Goal: Task Accomplishment & Management: Use online tool/utility

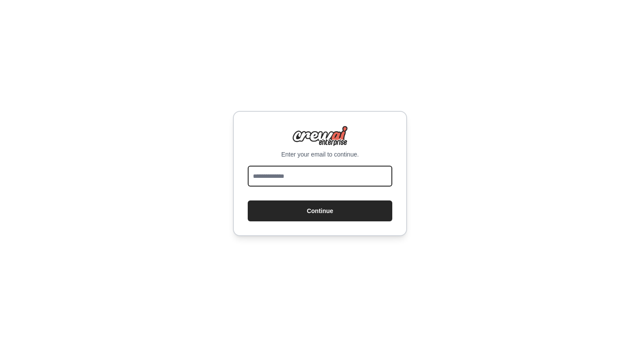
click at [317, 179] on input "email" at bounding box center [320, 176] width 144 height 21
click at [337, 173] on input "email" at bounding box center [320, 176] width 144 height 21
click at [322, 174] on input "email" at bounding box center [320, 176] width 144 height 21
type input "**********"
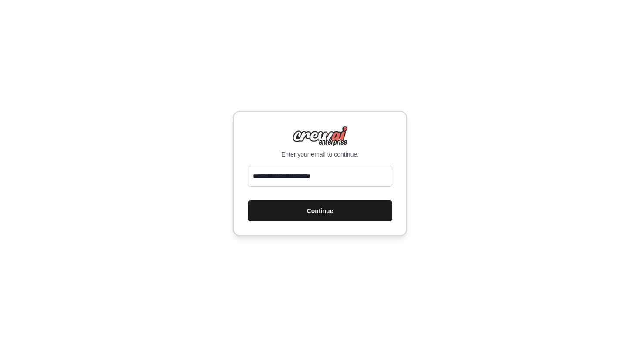
click at [317, 209] on button "Continue" at bounding box center [320, 211] width 144 height 21
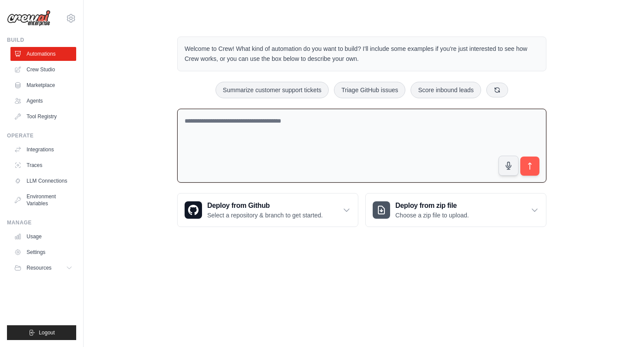
click at [225, 122] on textarea at bounding box center [361, 146] width 369 height 74
click at [46, 72] on link "Crew Studio" at bounding box center [44, 70] width 66 height 14
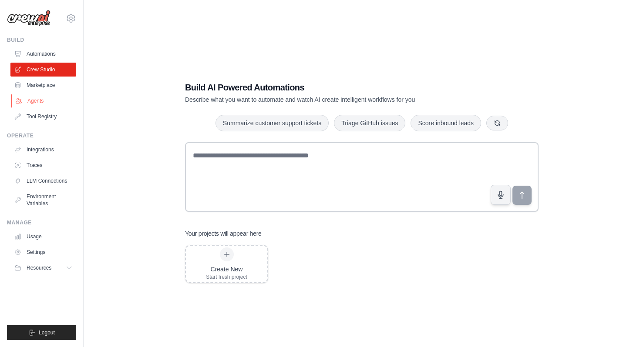
click at [43, 103] on link "Agents" at bounding box center [44, 101] width 66 height 14
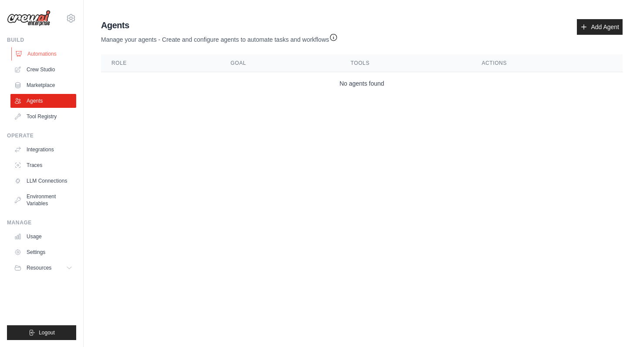
click at [38, 55] on link "Automations" at bounding box center [44, 54] width 66 height 14
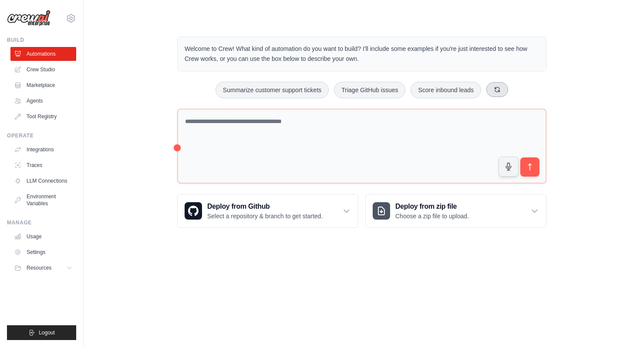
click at [503, 85] on button at bounding box center [497, 89] width 22 height 15
click at [498, 93] on button at bounding box center [502, 89] width 22 height 15
click at [221, 95] on button "Automate social media posting" at bounding box center [254, 90] width 98 height 17
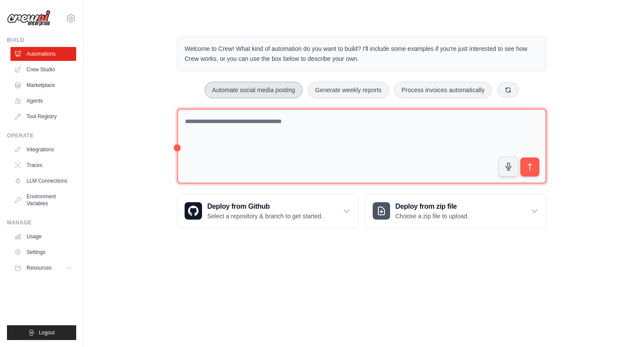
type textarea "**********"
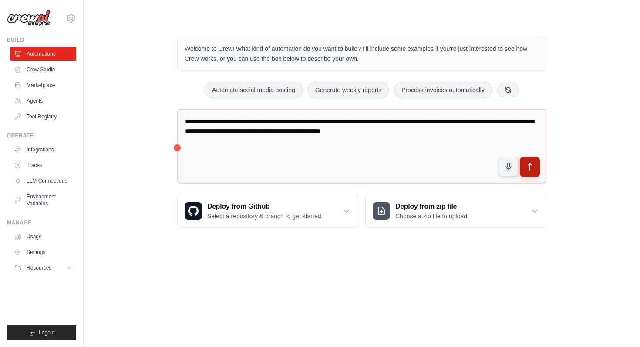
click at [530, 168] on icon "submit" at bounding box center [529, 167] width 9 height 9
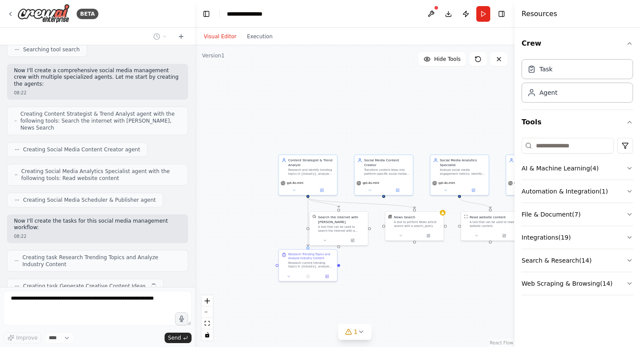
scroll to position [299, 0]
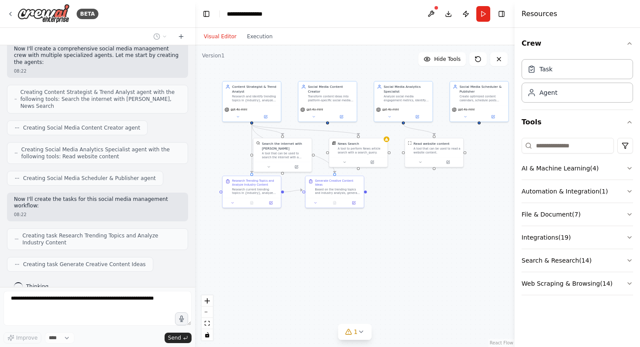
drag, startPoint x: 450, startPoint y: 284, endPoint x: 394, endPoint y: 211, distance: 92.5
click at [394, 211] on div ".deletable-edge-delete-btn { width: 20px; height: 20px; border: 0px solid #ffff…" at bounding box center [354, 196] width 319 height 302
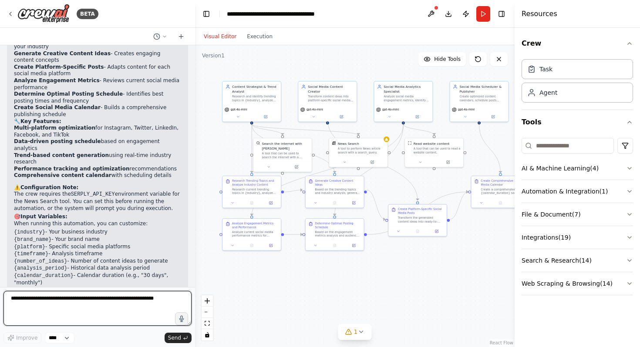
scroll to position [864, 0]
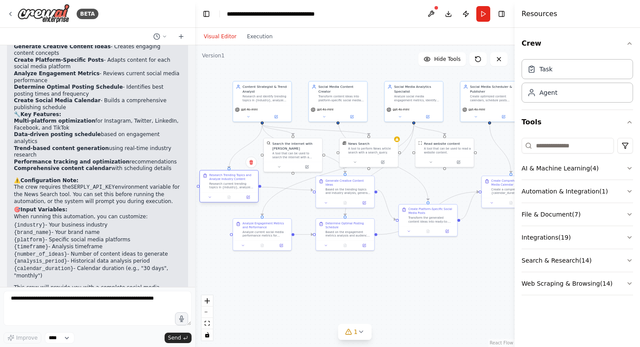
drag, startPoint x: 241, startPoint y: 189, endPoint x: 220, endPoint y: 183, distance: 22.5
click at [220, 183] on div "Research current trending topics in {industry}, analyze competitor social media…" at bounding box center [232, 185] width 46 height 7
drag, startPoint x: 258, startPoint y: 226, endPoint x: 234, endPoint y: 246, distance: 31.2
click at [234, 246] on div "Analyze Engagement Metrics and Performance" at bounding box center [242, 243] width 46 height 7
click at [529, 171] on button "AI & Machine Learning ( 4 )" at bounding box center [576, 168] width 111 height 23
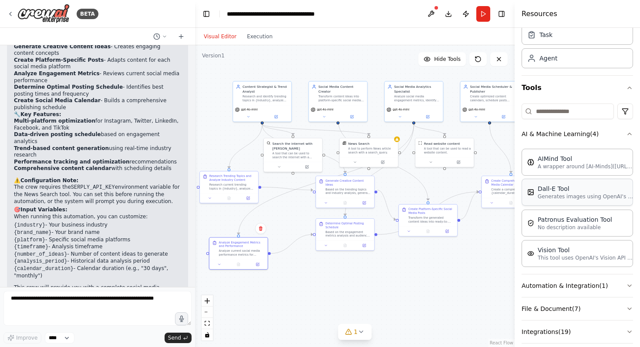
scroll to position [91, 0]
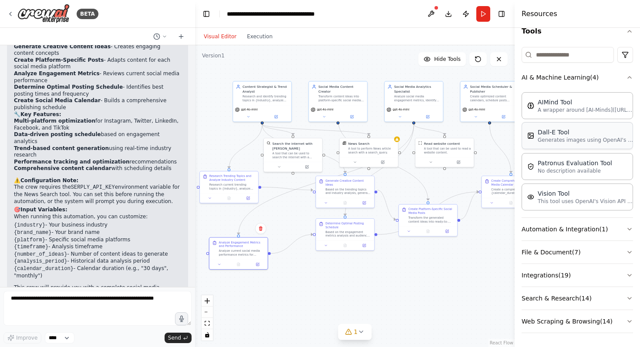
click at [554, 228] on button "Automation & Integration ( 1 )" at bounding box center [576, 229] width 111 height 23
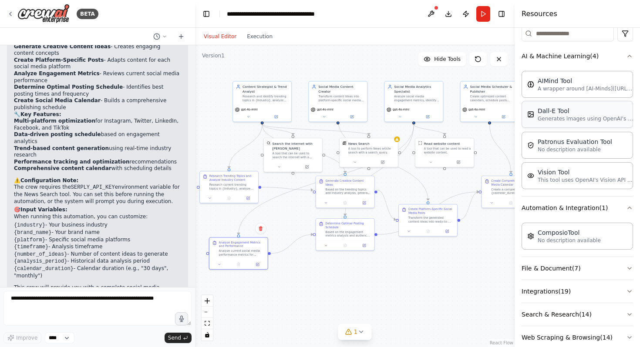
scroll to position [128, 0]
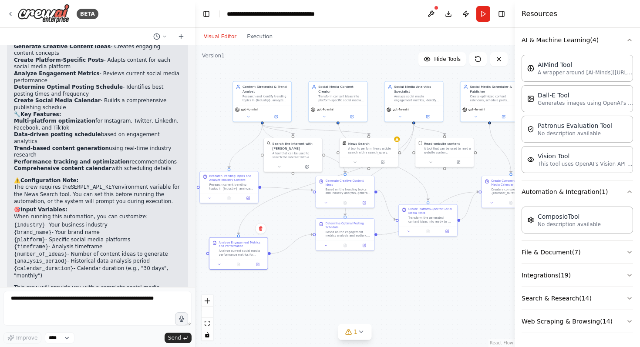
click at [540, 256] on button "File & Document ( 7 )" at bounding box center [576, 252] width 111 height 23
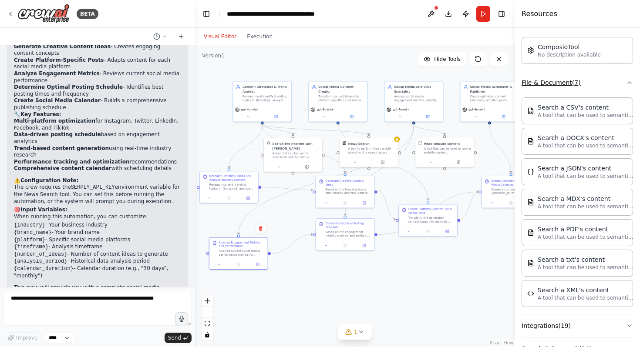
scroll to position [349, 0]
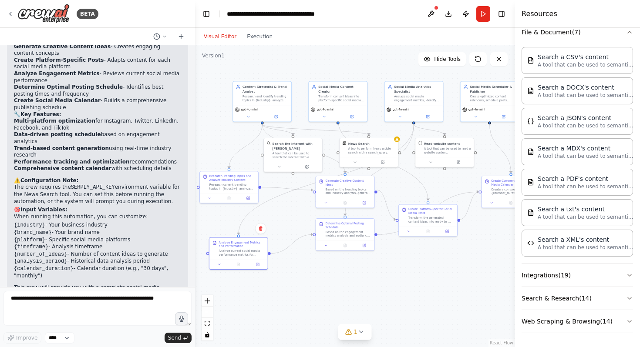
click at [542, 282] on button "Integrations ( 19 )" at bounding box center [576, 275] width 111 height 23
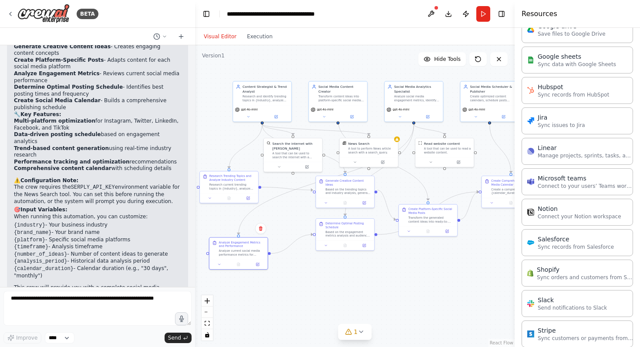
scroll to position [934, 0]
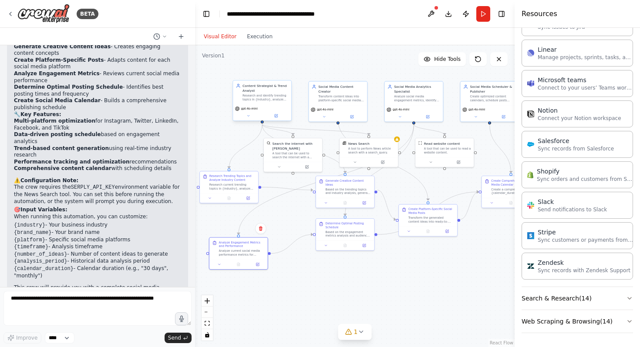
click at [257, 92] on div "Content Strategist & Trend Analyst" at bounding box center [265, 89] width 46 height 10
click at [276, 114] on icon at bounding box center [276, 115] width 2 height 2
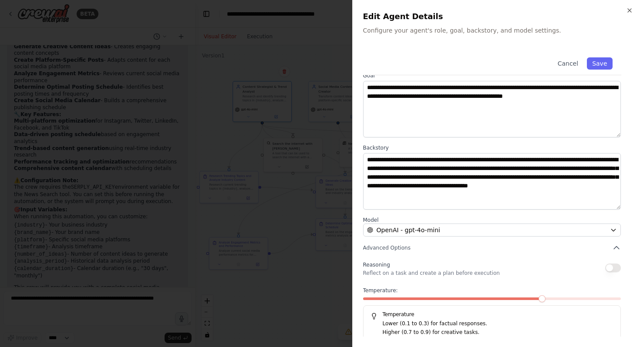
scroll to position [47, 0]
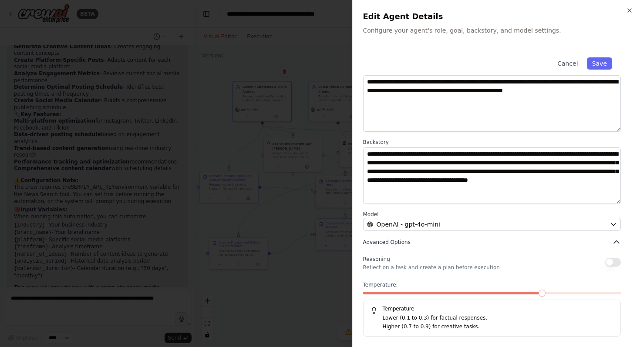
click at [381, 241] on span "Advanced Options" at bounding box center [386, 242] width 47 height 7
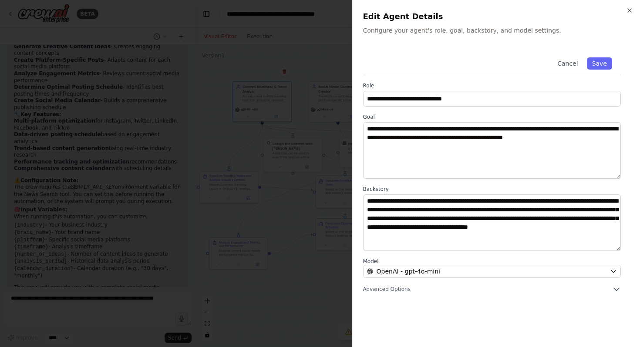
click at [379, 295] on div "**********" at bounding box center [496, 193] width 267 height 288
click at [379, 291] on span "Advanced Options" at bounding box center [386, 289] width 47 height 7
click at [630, 8] on icon "button" at bounding box center [629, 10] width 7 height 7
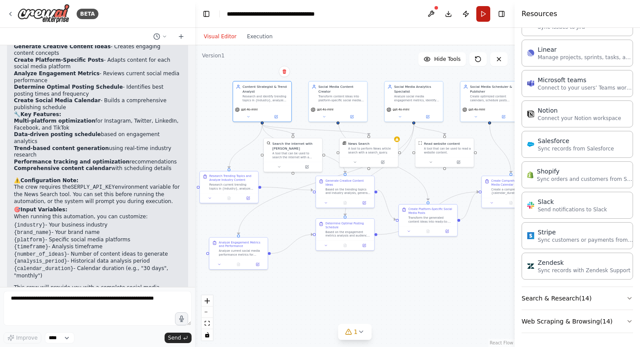
click at [482, 20] on button "Run" at bounding box center [483, 14] width 14 height 16
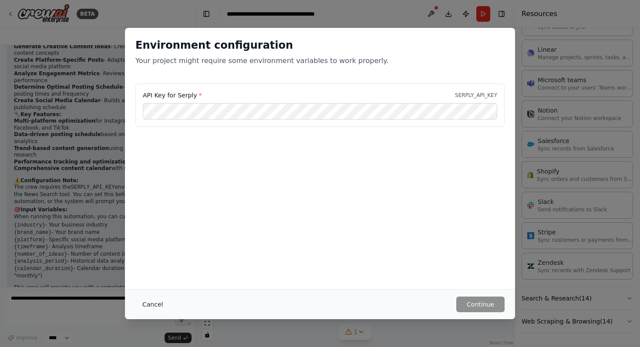
click at [162, 303] on button "Cancel" at bounding box center [152, 305] width 34 height 16
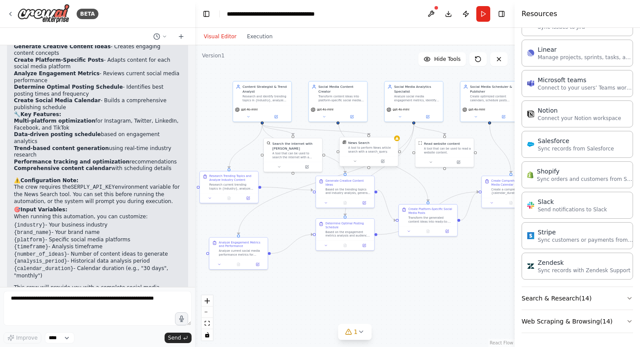
click at [382, 149] on div "A tool to perform News article search with a search_query." at bounding box center [371, 149] width 47 height 7
click at [392, 127] on icon at bounding box center [390, 128] width 5 height 5
click at [369, 127] on button "Confirm" at bounding box center [366, 128] width 31 height 10
click at [479, 13] on button "Run" at bounding box center [483, 14] width 14 height 16
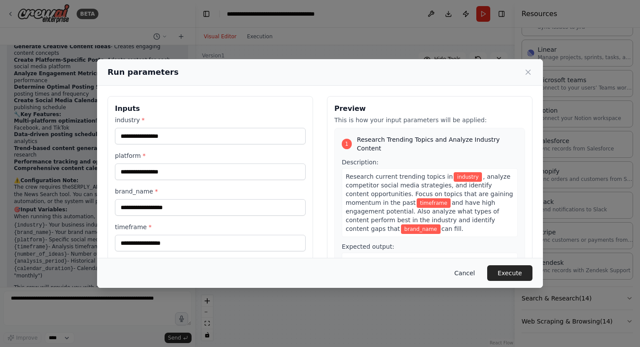
click at [465, 275] on button "Cancel" at bounding box center [464, 273] width 34 height 16
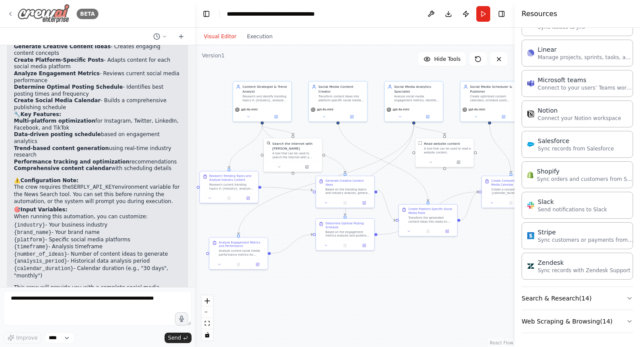
click at [12, 13] on icon at bounding box center [10, 13] width 7 height 7
